Goal: Information Seeking & Learning: Check status

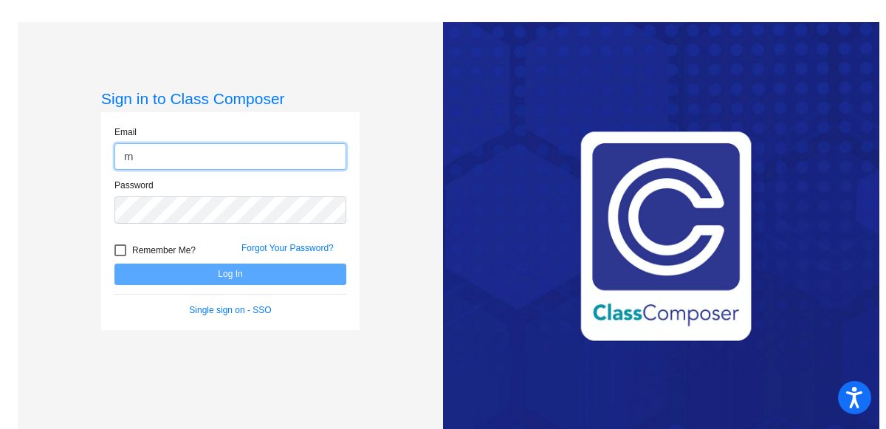
type input "[EMAIL_ADDRESS][DOMAIN_NAME]"
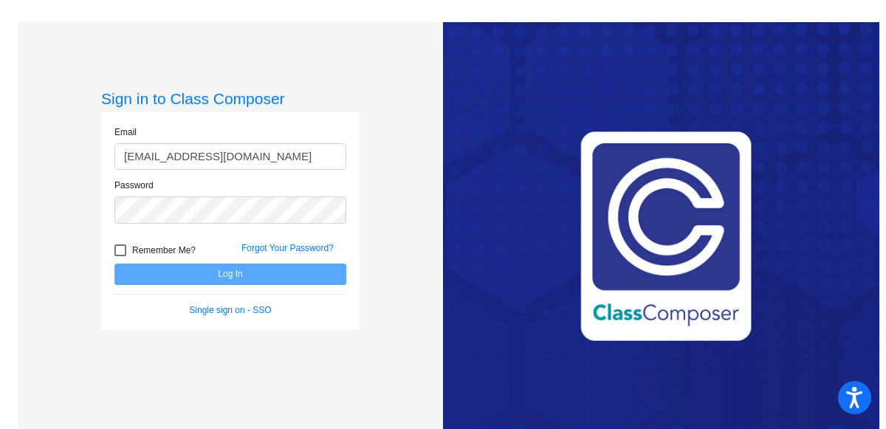
click at [205, 228] on div "Password" at bounding box center [230, 205] width 254 height 53
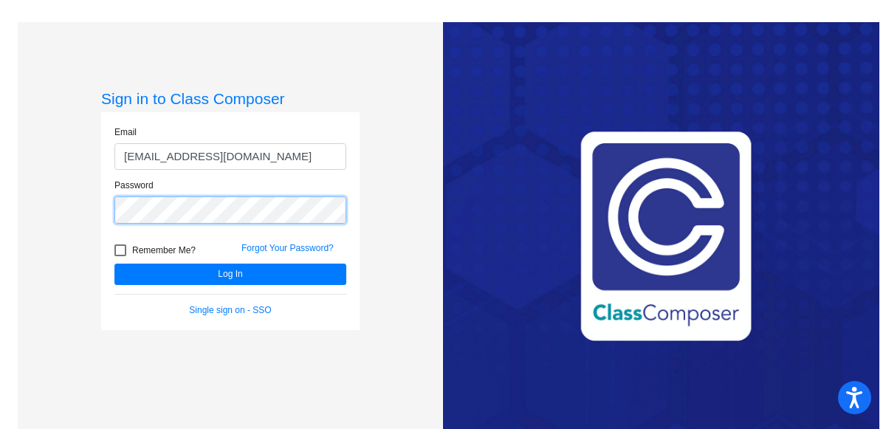
click at [114, 264] on button "Log In" at bounding box center [230, 274] width 232 height 21
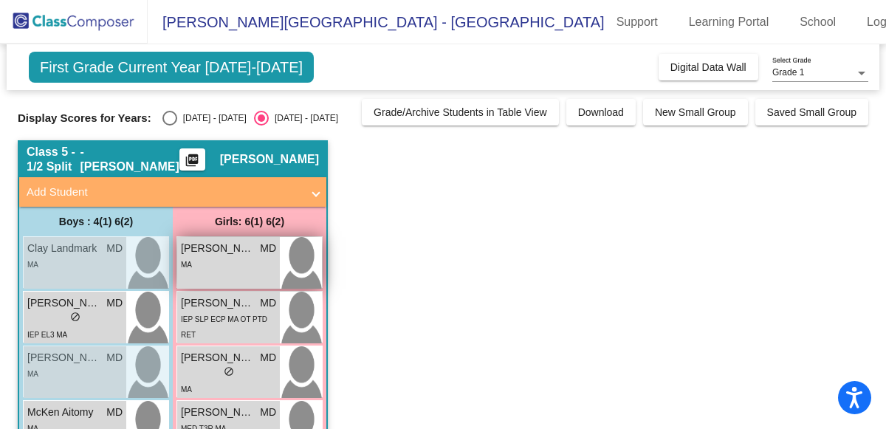
click at [235, 250] on span "[PERSON_NAME]" at bounding box center [218, 249] width 74 height 16
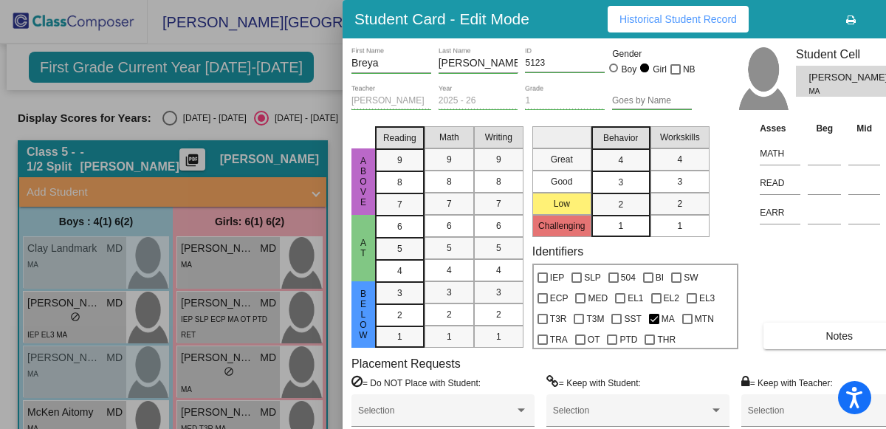
click at [654, 24] on span "Historical Student Record" at bounding box center [678, 19] width 117 height 12
click at [324, 66] on div at bounding box center [443, 214] width 886 height 429
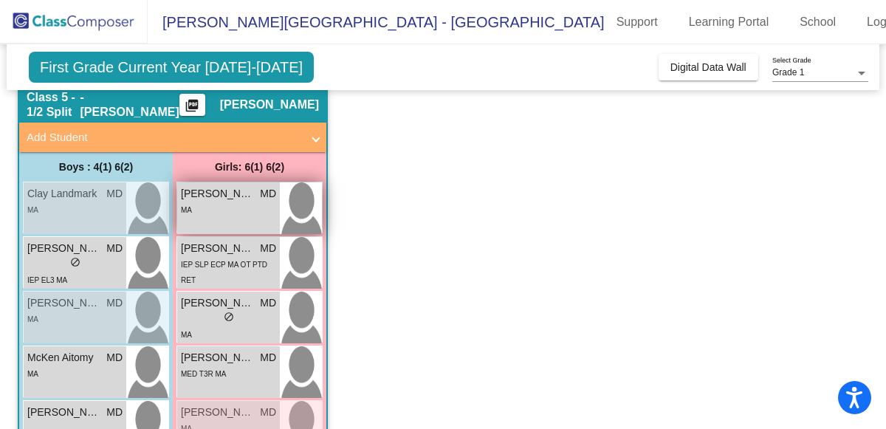
scroll to position [87, 0]
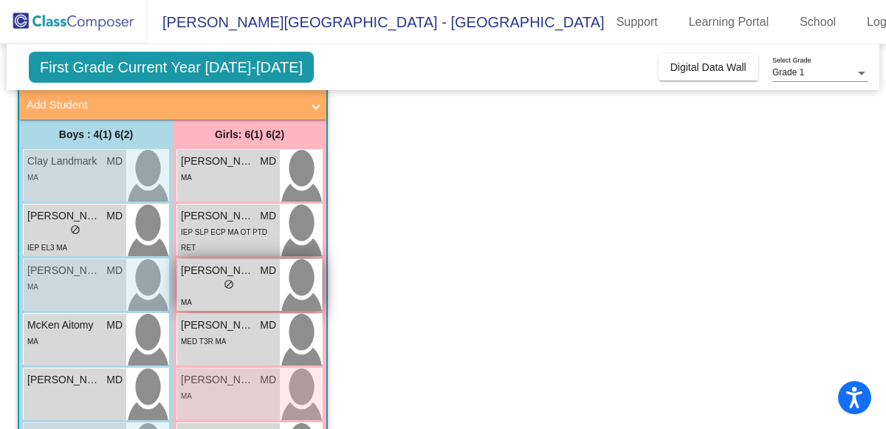
click at [213, 269] on span "[PERSON_NAME]" at bounding box center [218, 271] width 74 height 16
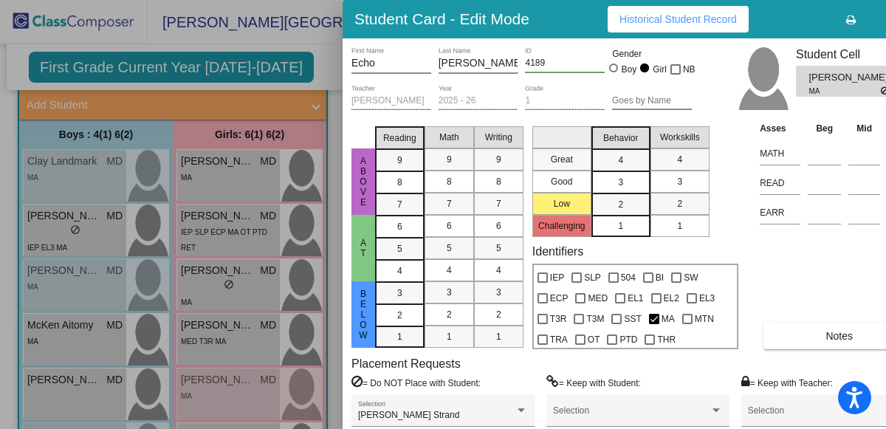
click at [634, 21] on span "Historical Student Record" at bounding box center [678, 19] width 117 height 12
click at [307, 63] on div at bounding box center [443, 214] width 886 height 429
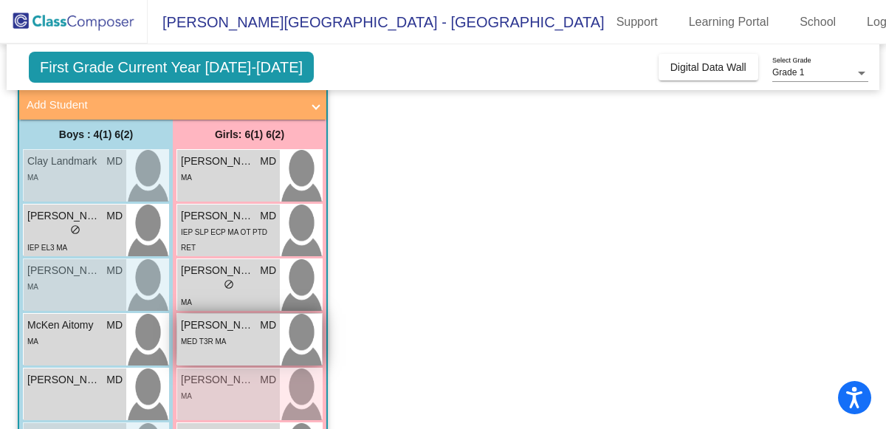
click at [230, 333] on div "MED T3R MA" at bounding box center [228, 341] width 95 height 16
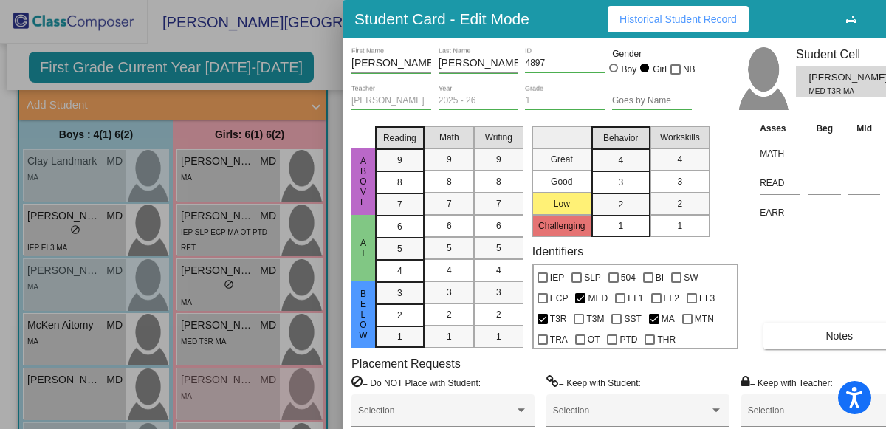
click at [634, 37] on div "Student Card - Edit Mode Historical Student Record" at bounding box center [638, 19] width 591 height 38
click at [638, 28] on button "Historical Student Record" at bounding box center [678, 19] width 141 height 27
click at [315, 58] on div at bounding box center [443, 214] width 886 height 429
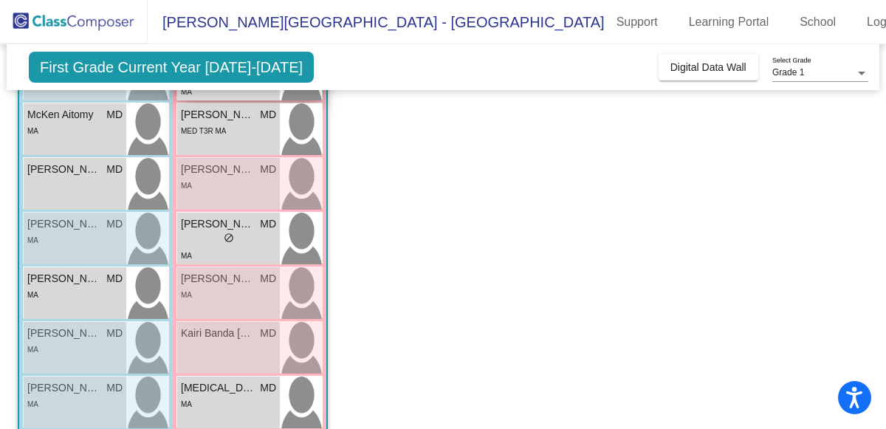
scroll to position [301, 0]
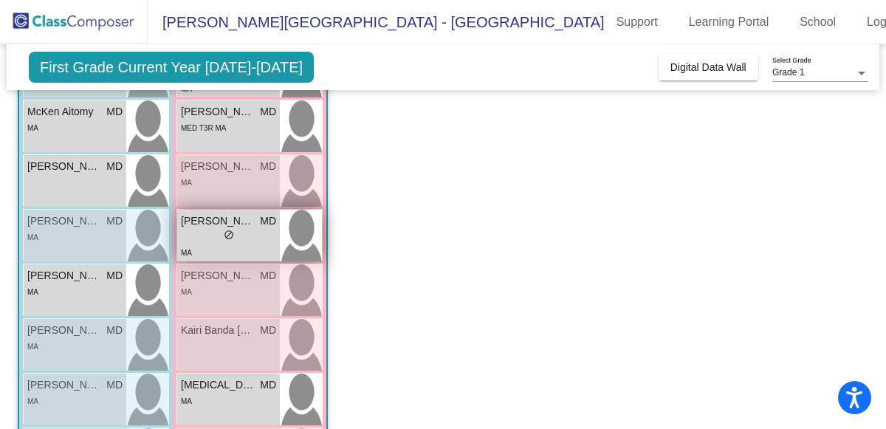
click at [236, 238] on div "lock do_not_disturb_alt" at bounding box center [228, 237] width 95 height 16
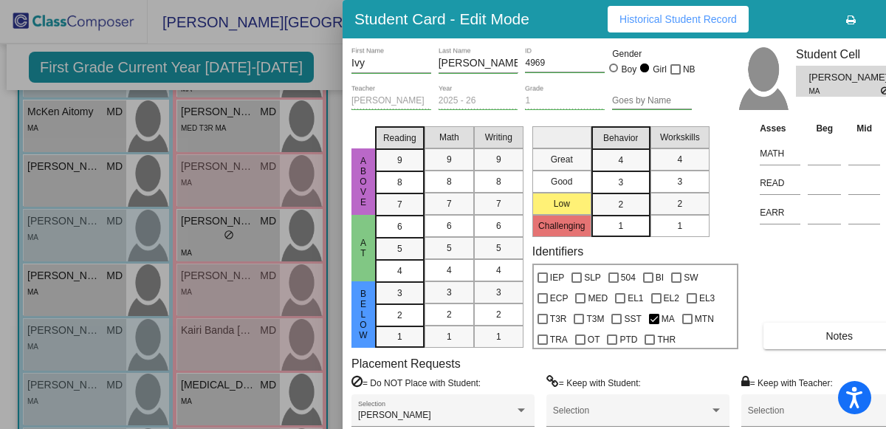
click at [670, 17] on span "Historical Student Record" at bounding box center [678, 19] width 117 height 12
click at [301, 60] on div at bounding box center [443, 214] width 886 height 429
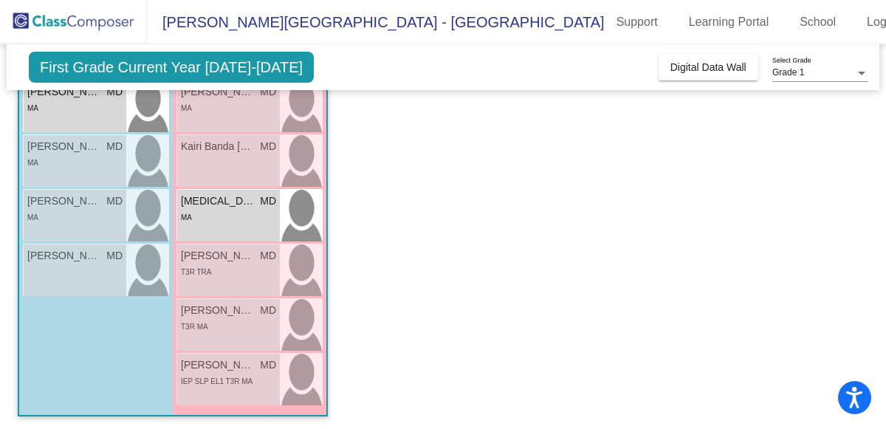
scroll to position [486, 0]
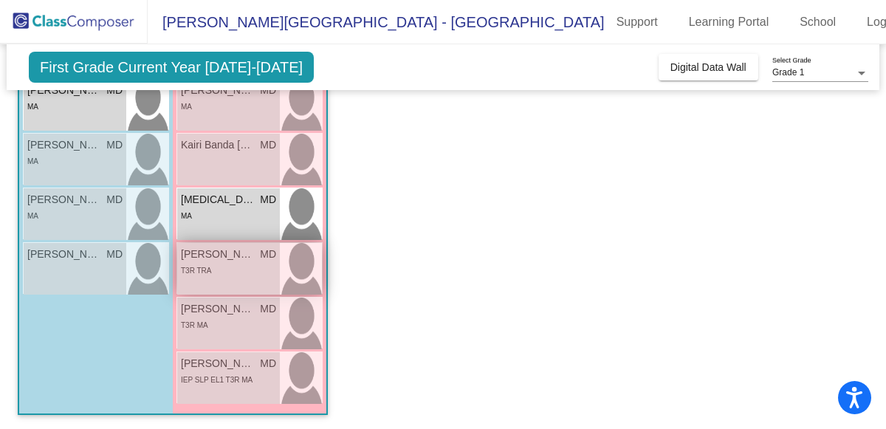
click at [239, 264] on div "T3R TRA" at bounding box center [228, 270] width 95 height 16
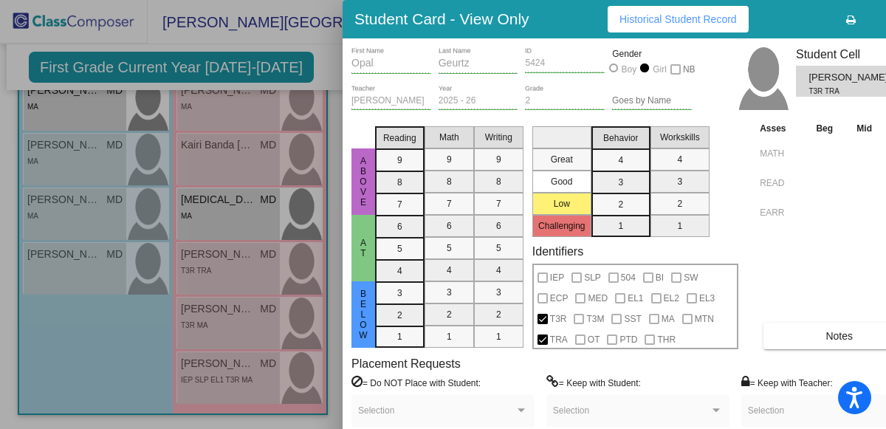
click at [634, 15] on span "Historical Student Record" at bounding box center [678, 19] width 117 height 12
